Goal: Information Seeking & Learning: Learn about a topic

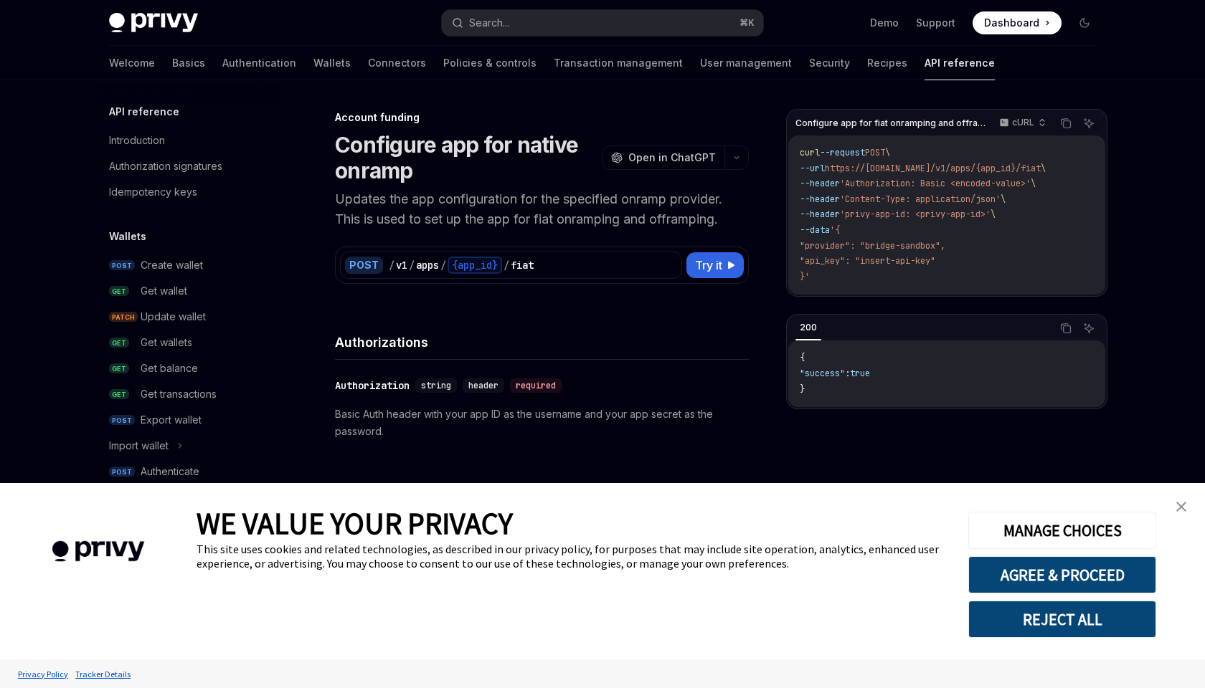
type textarea "*"
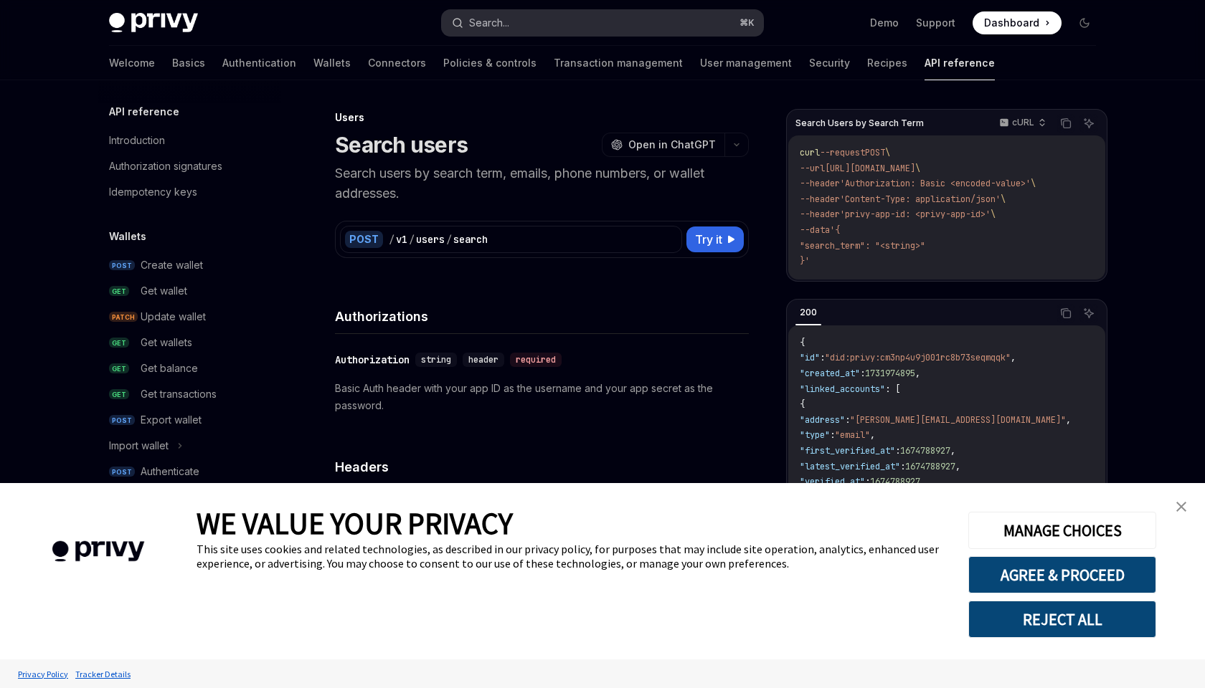
scroll to position [819, 0]
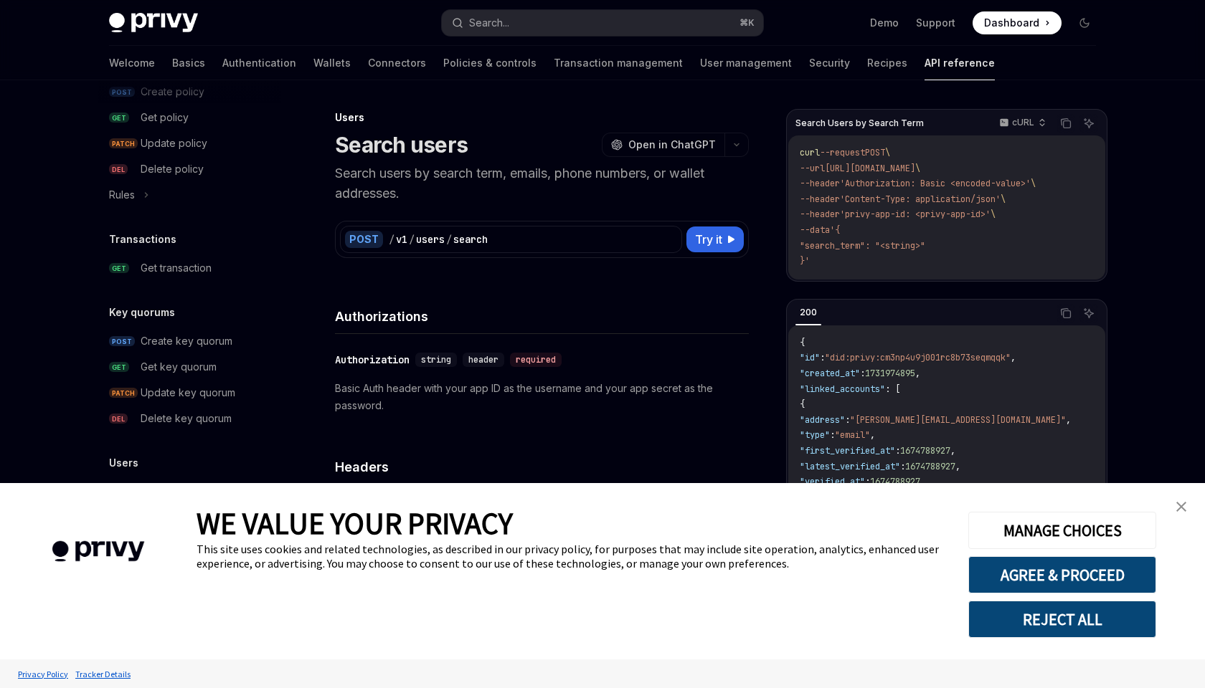
click at [604, 232] on div "POST / v1 / users / search" at bounding box center [511, 239] width 342 height 27
click at [991, 25] on span "Dashboard" at bounding box center [1011, 23] width 55 height 14
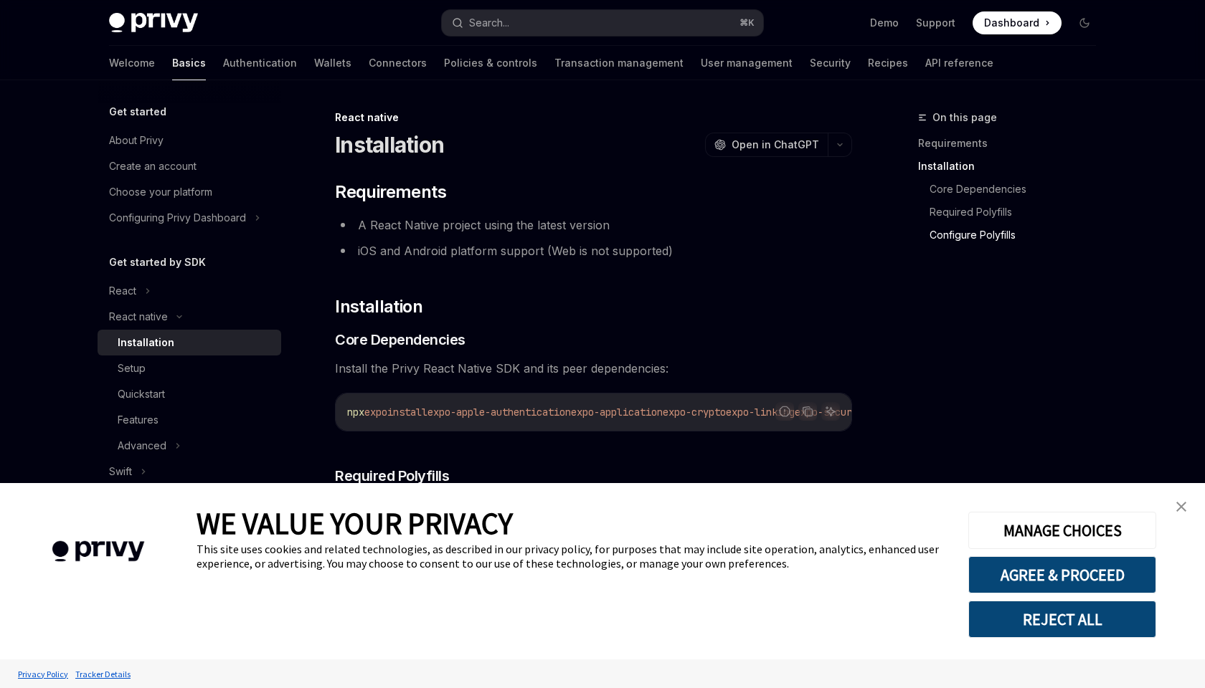
scroll to position [1342, 0]
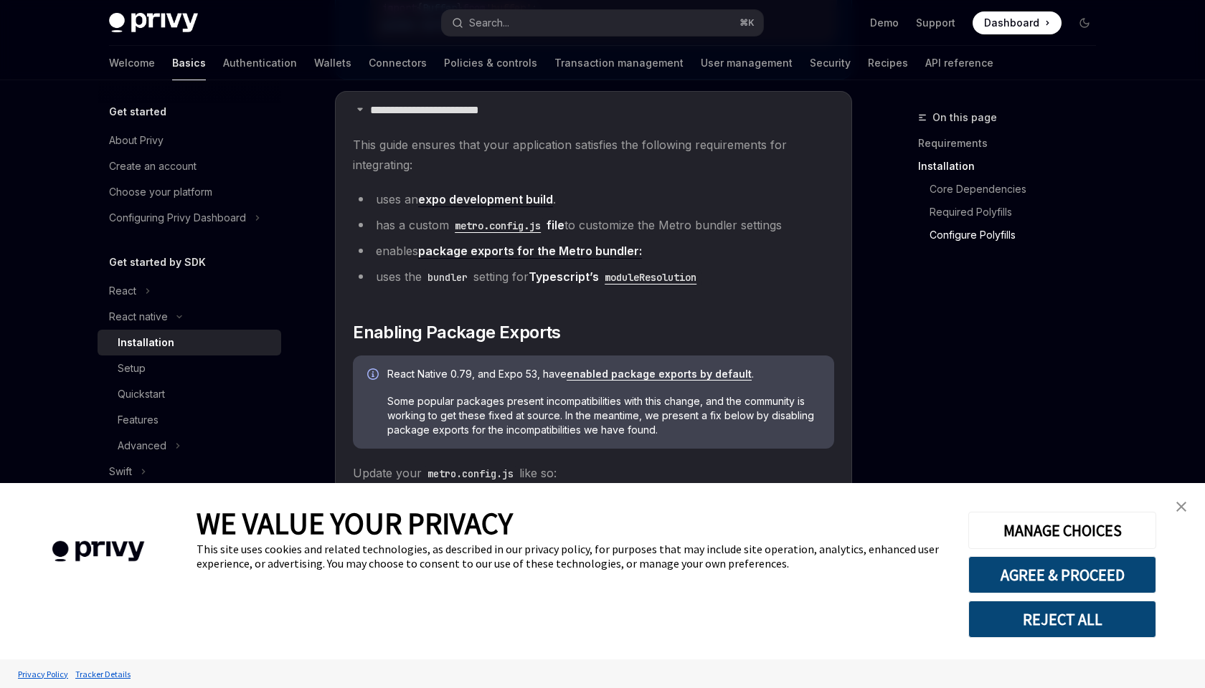
click at [1183, 503] on img "close banner" at bounding box center [1181, 507] width 10 height 10
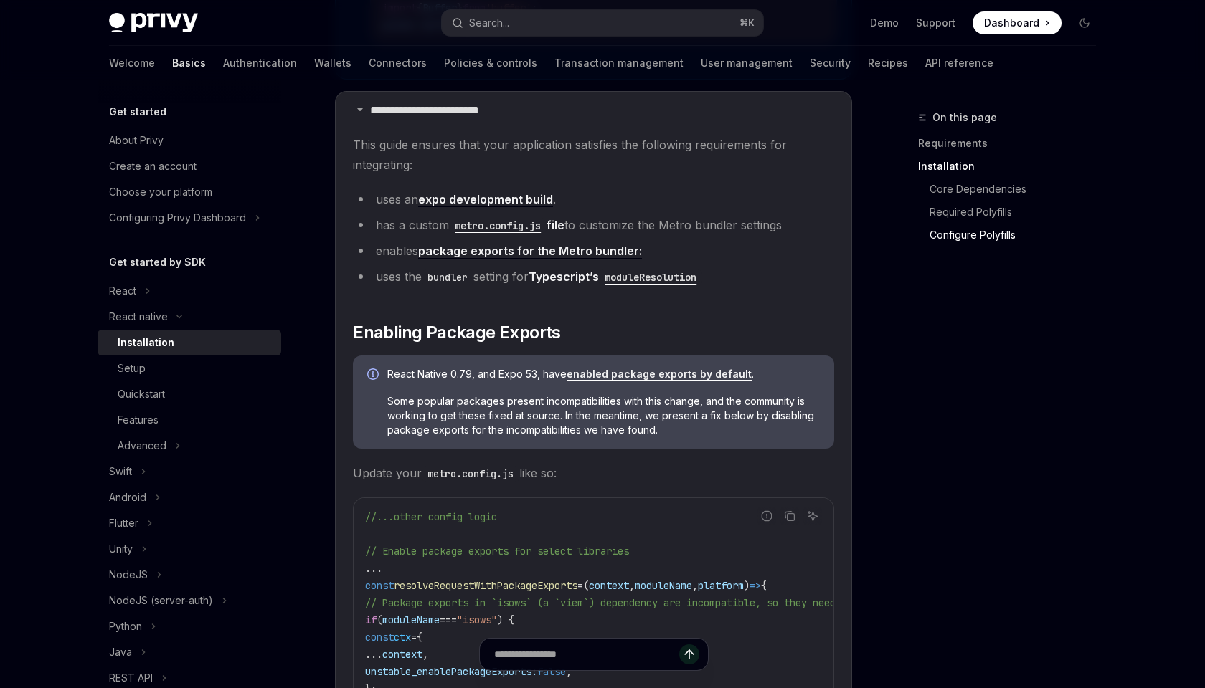
click at [64, 433] on div "React native Installation OpenAI Open in ChatGPT OpenAI Open in ChatGPT ​ Requi…" at bounding box center [459, 329] width 792 height 3124
click at [452, 63] on link "Policies & controls" at bounding box center [490, 63] width 93 height 34
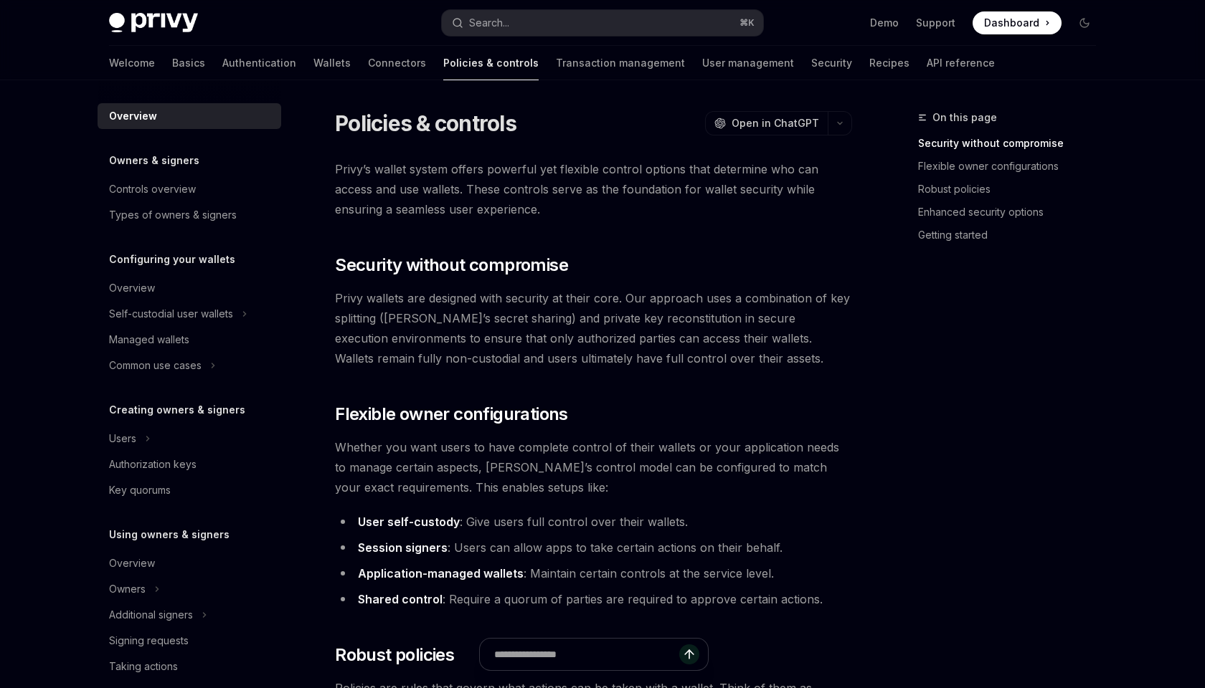
click at [607, 367] on span "Privy wallets are designed with security at their core. Our approach uses a com…" at bounding box center [593, 328] width 517 height 80
click at [562, 62] on link "Transaction management" at bounding box center [620, 63] width 129 height 34
type textarea "*"
